Goal: Task Accomplishment & Management: Manage account settings

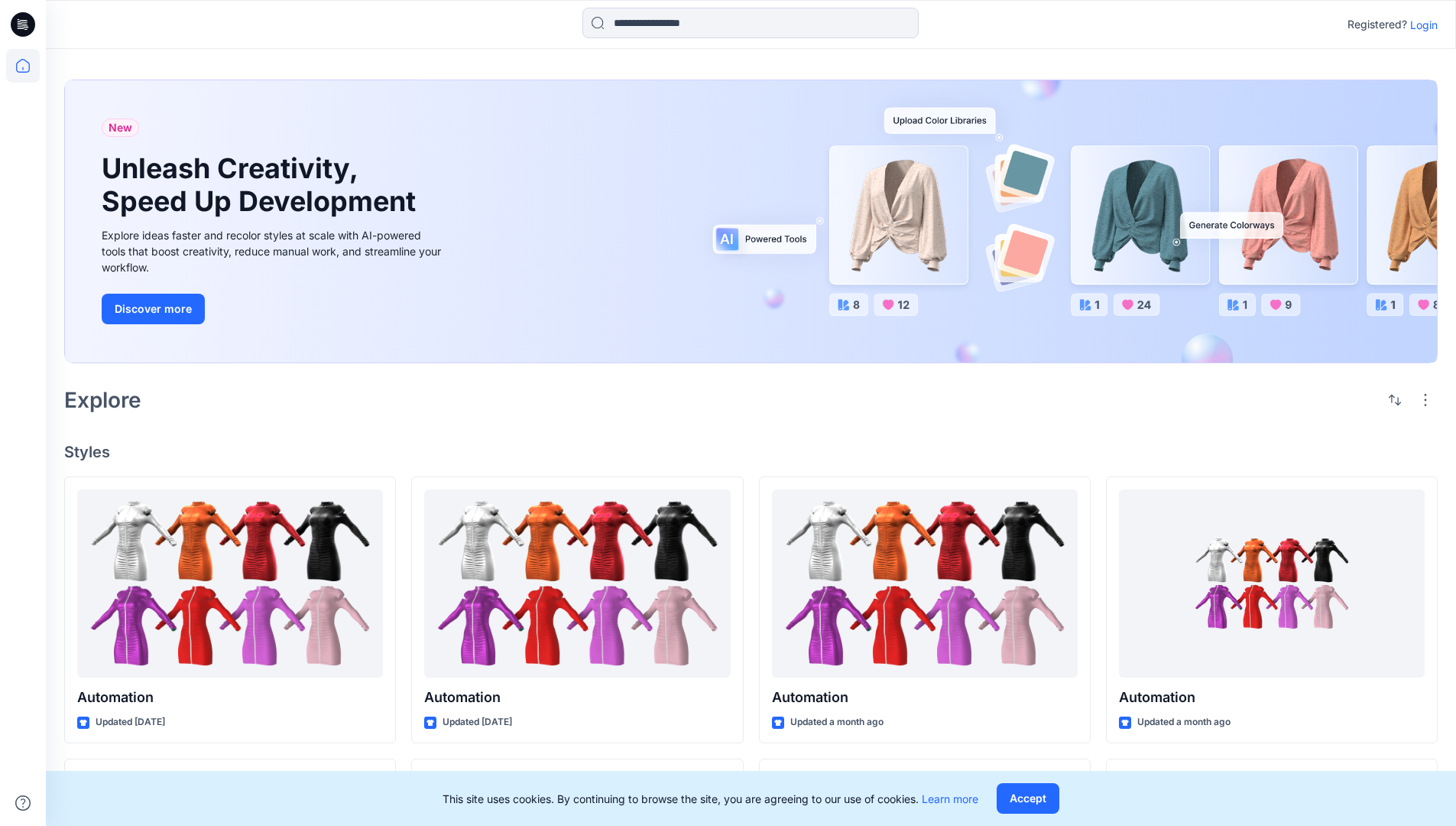
click at [1420, 25] on p "Login" at bounding box center [1424, 25] width 28 height 16
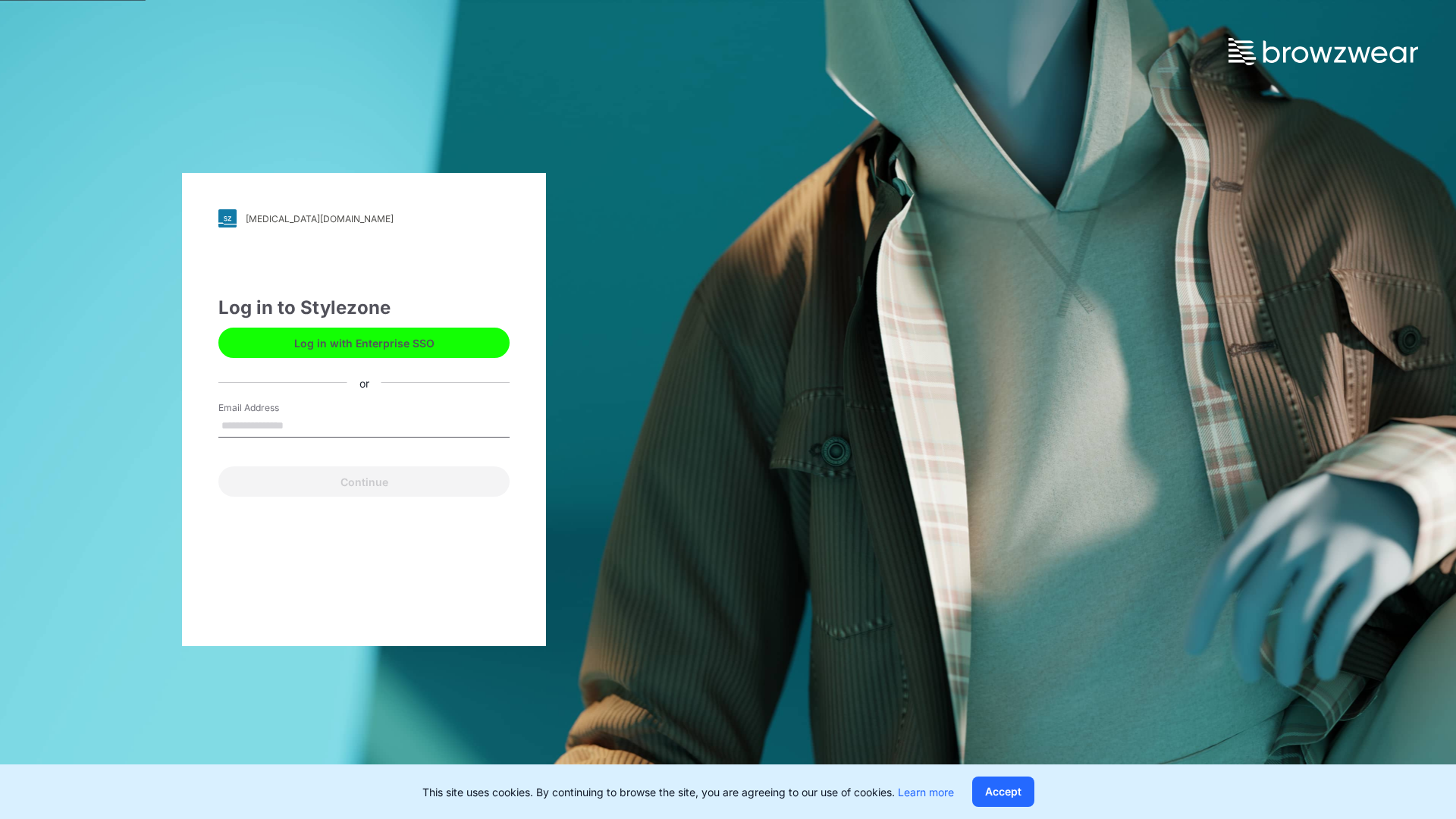
click at [299, 424] on input "Email Address" at bounding box center [364, 425] width 291 height 23
type input "**********"
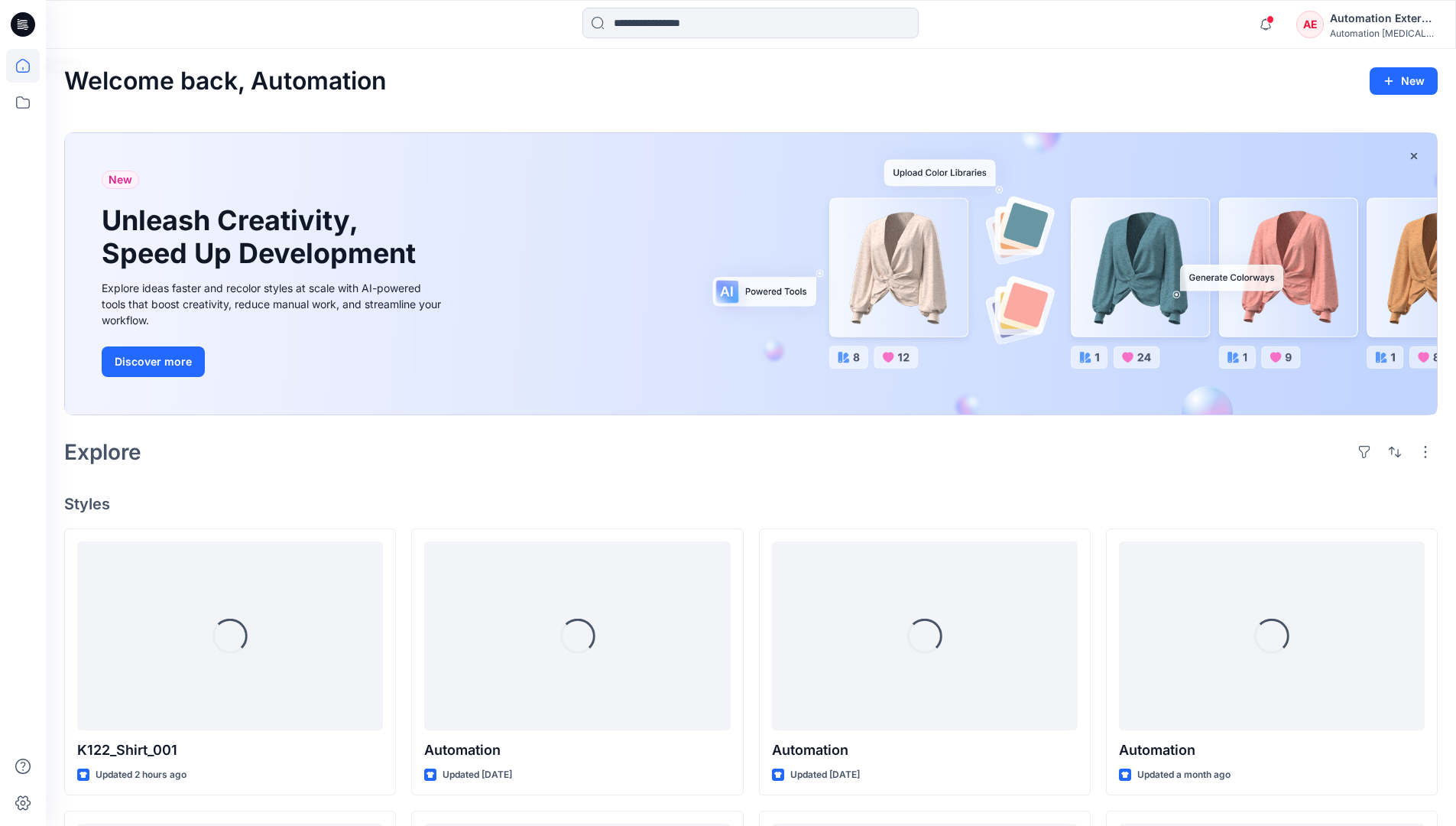
click at [29, 66] on icon at bounding box center [23, 66] width 14 height 14
click at [1331, 25] on div "Automation External" at bounding box center [1384, 18] width 107 height 18
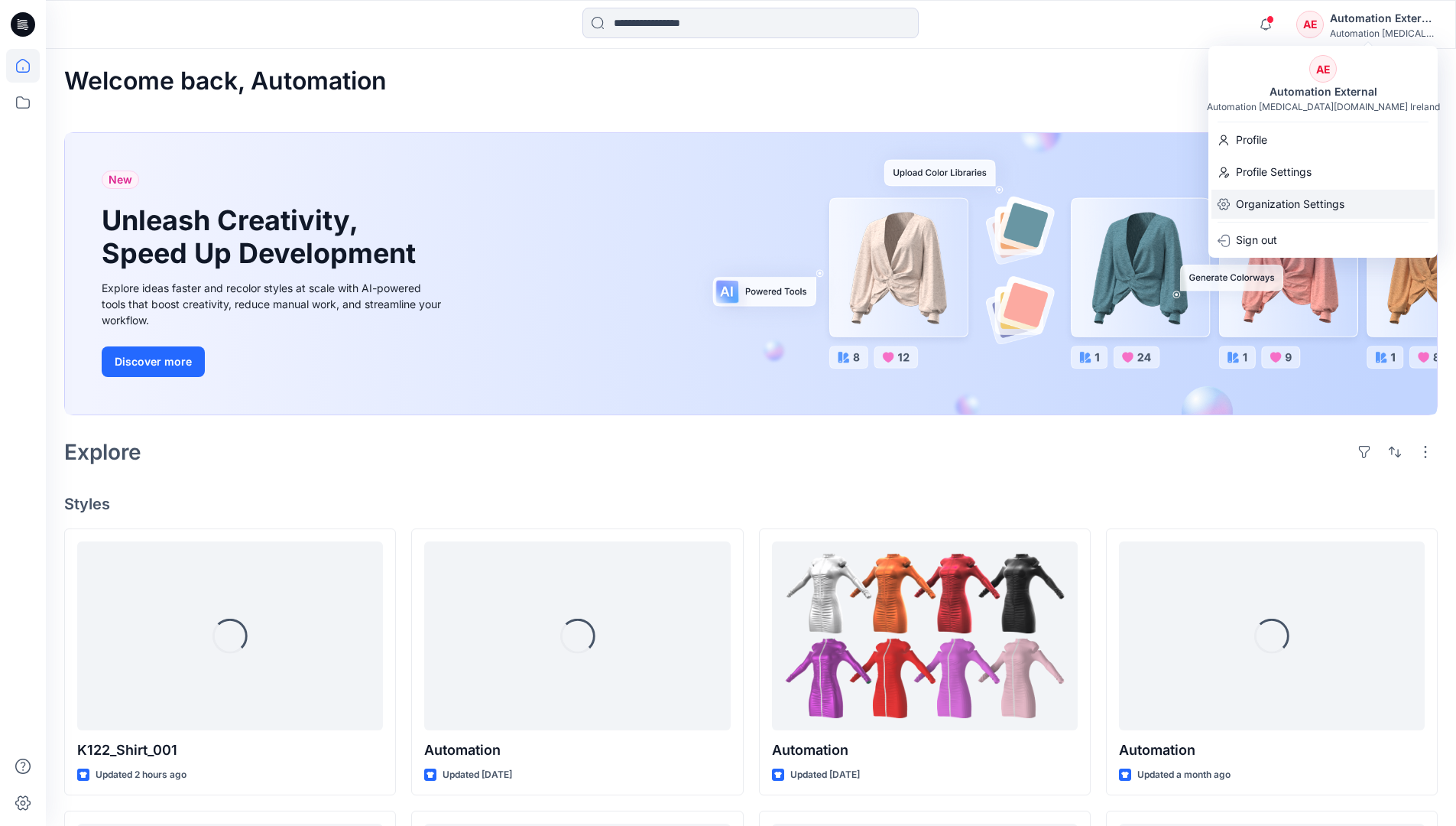
click at [1279, 196] on p "Organization Settings" at bounding box center [1289, 204] width 108 height 29
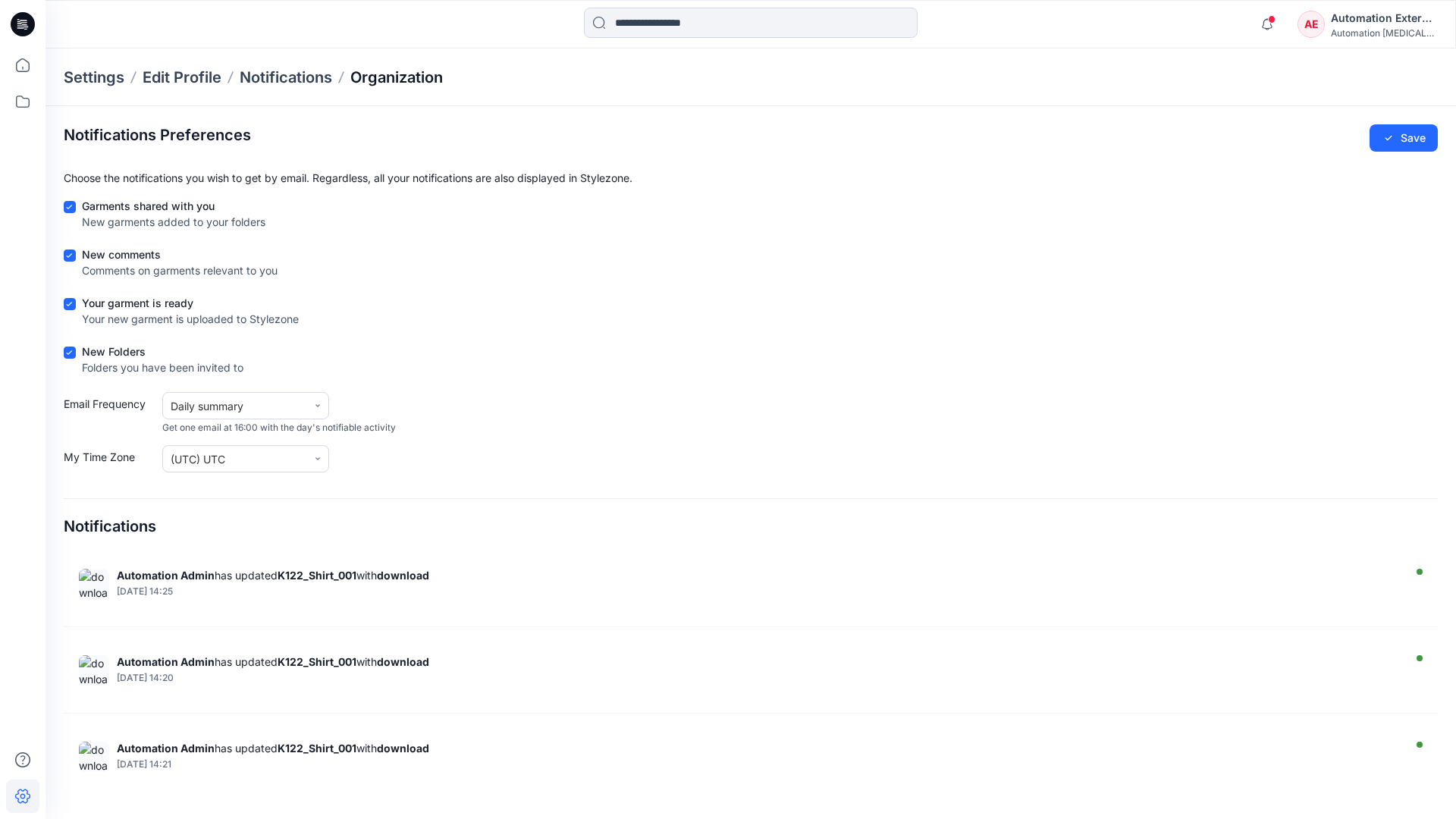
click at [425, 79] on p "Organization" at bounding box center [397, 78] width 93 height 22
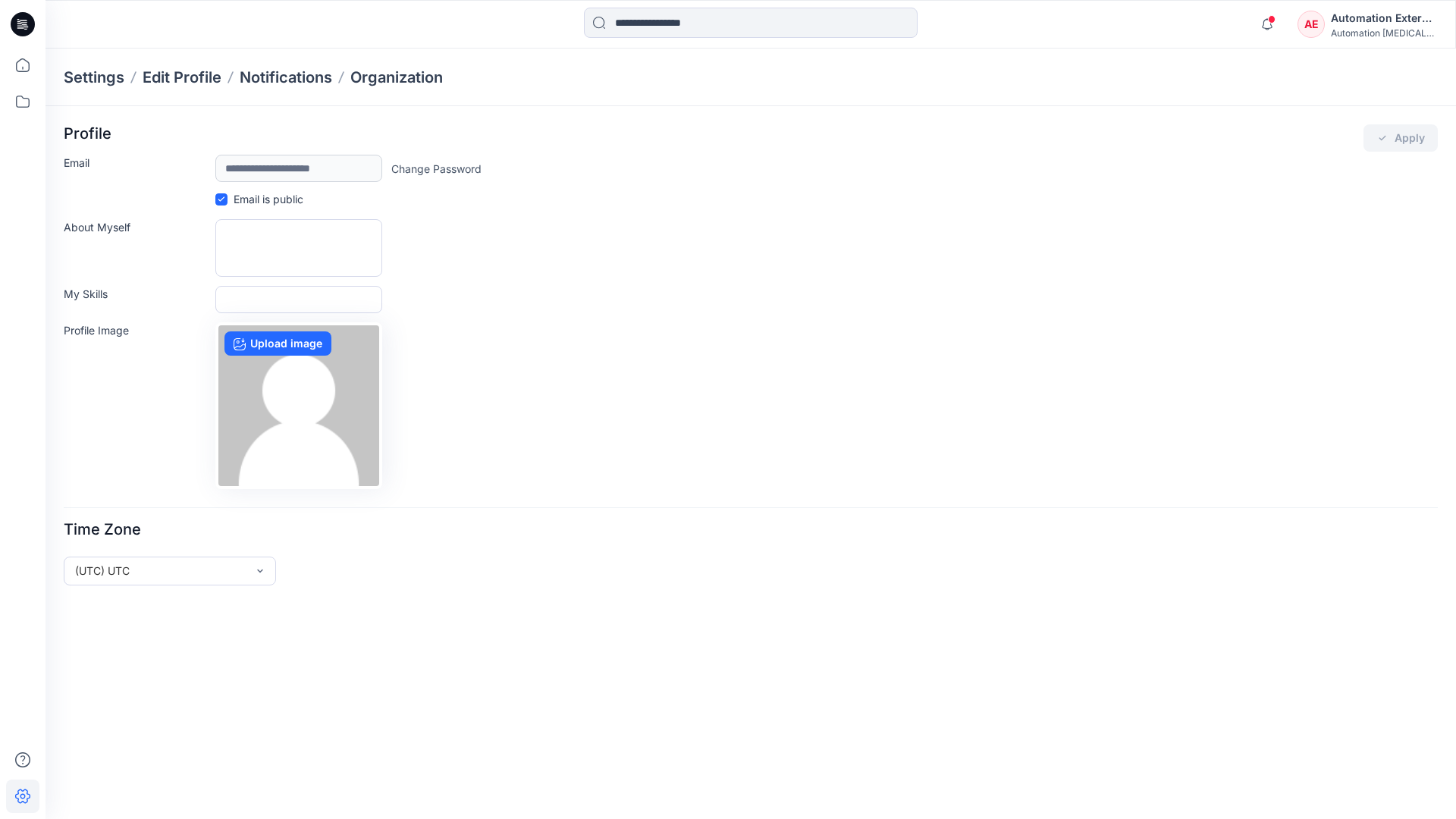
click at [1384, 24] on div "Automation External" at bounding box center [1384, 18] width 106 height 18
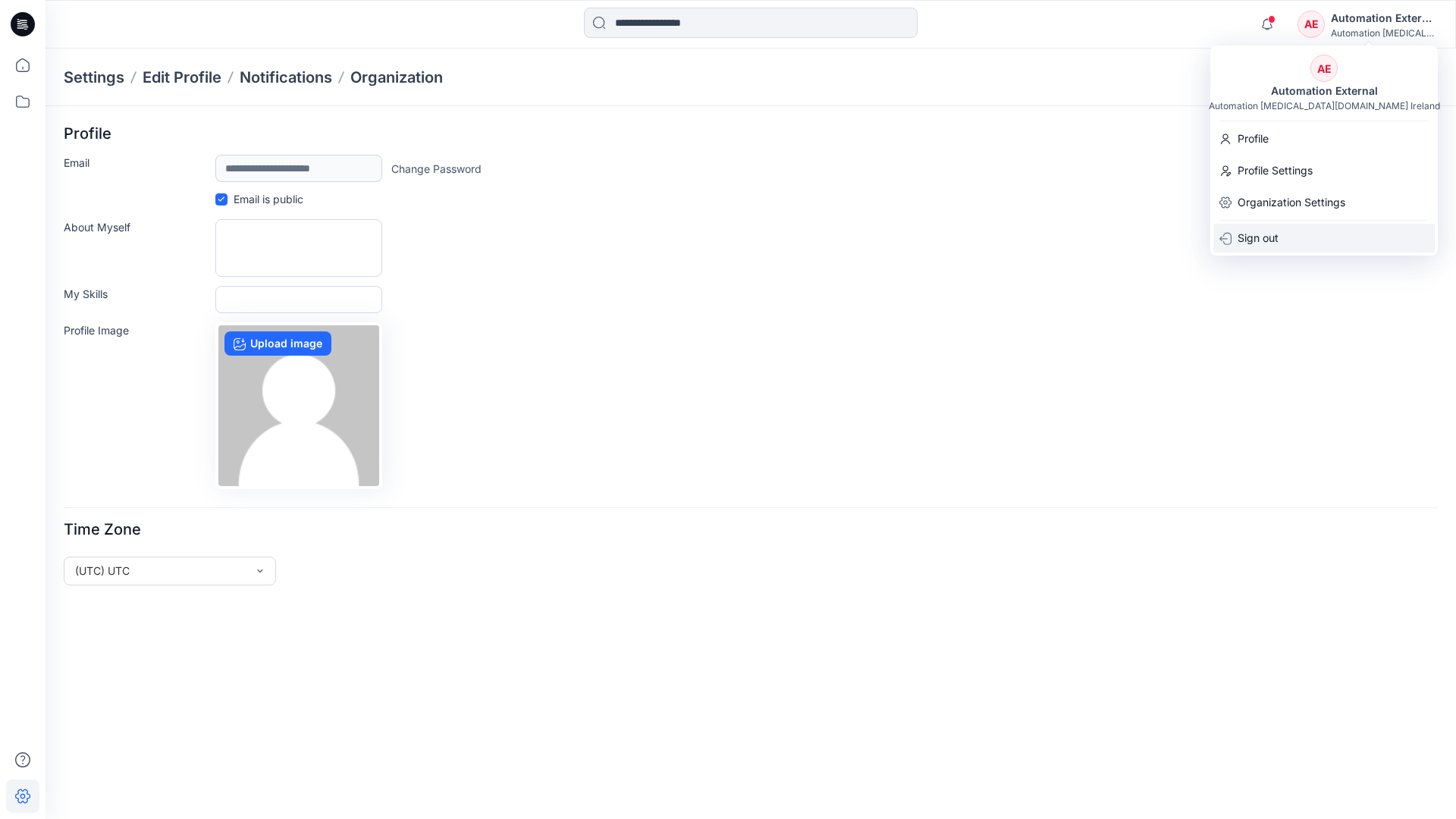
click at [1287, 236] on div "Sign out" at bounding box center [1323, 237] width 222 height 29
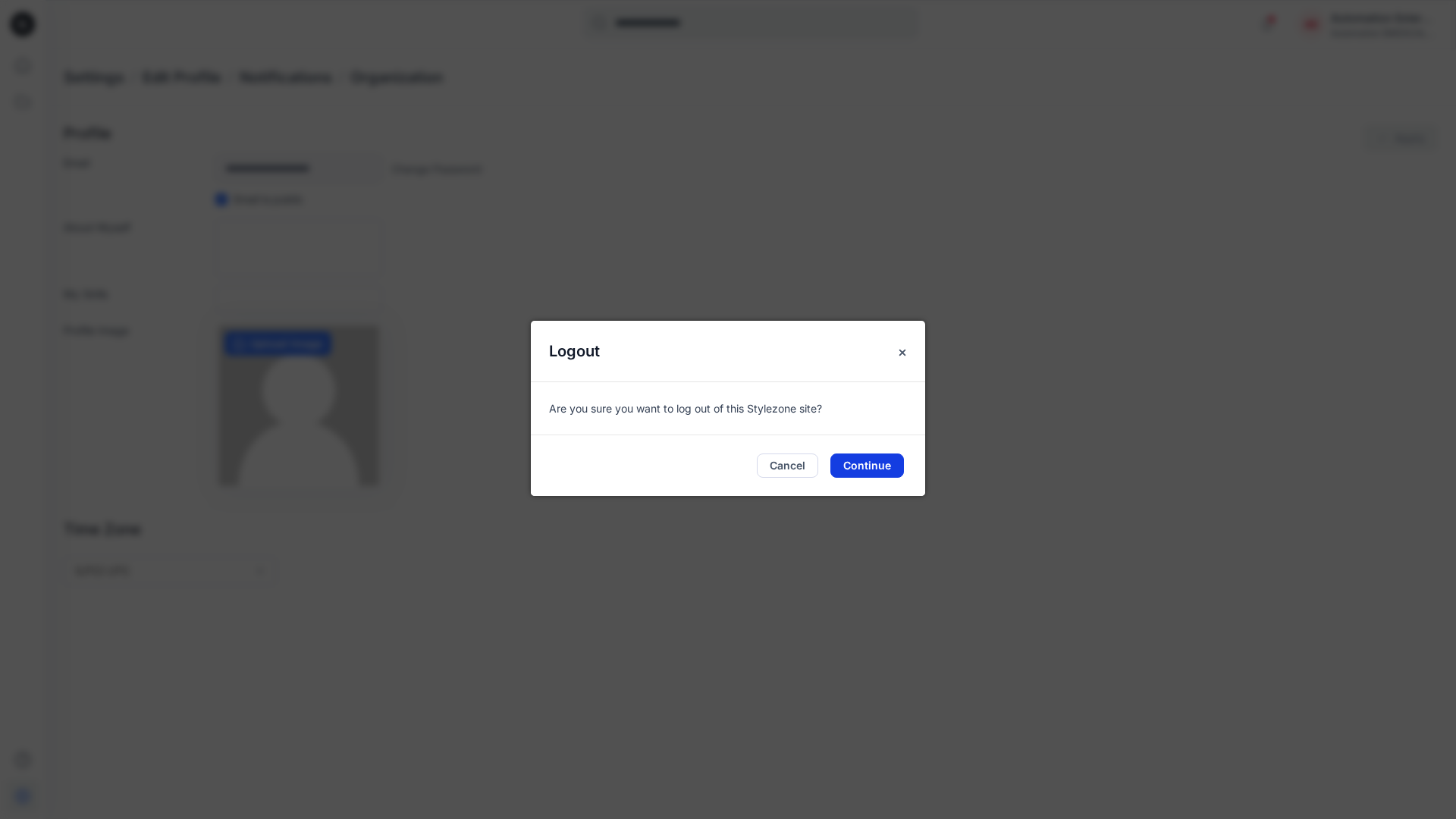
click at [876, 460] on button "Continue" at bounding box center [866, 466] width 74 height 25
